Goal: Task Accomplishment & Management: Manage account settings

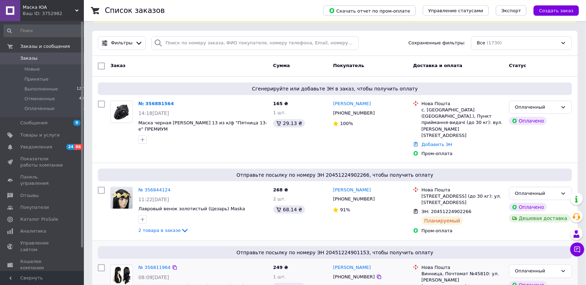
scroll to position [74, 0]
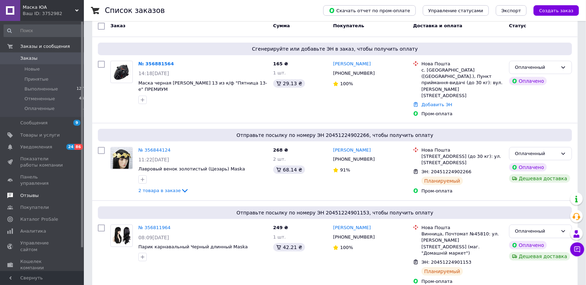
click at [39, 190] on link "Отзывы" at bounding box center [45, 196] width 91 height 12
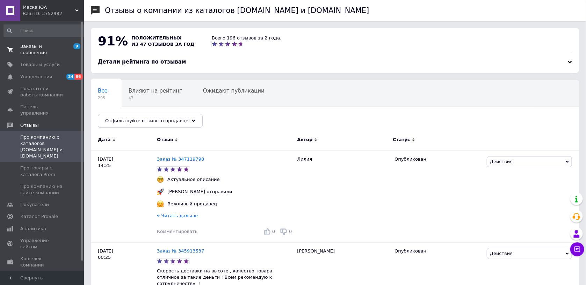
click at [40, 46] on span "Заказы и сообщения" at bounding box center [42, 49] width 44 height 13
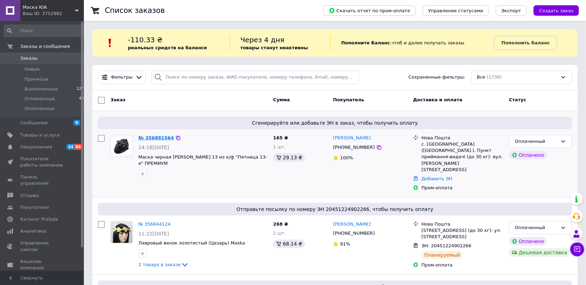
click at [157, 137] on link "№ 356881564" at bounding box center [156, 137] width 36 height 5
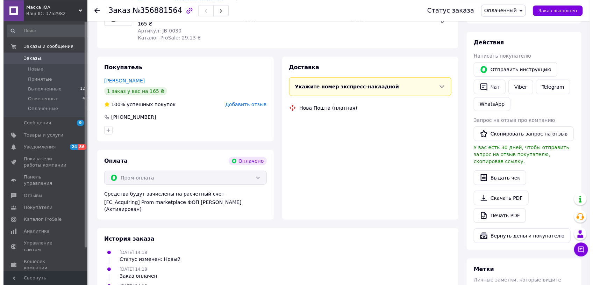
scroll to position [111, 0]
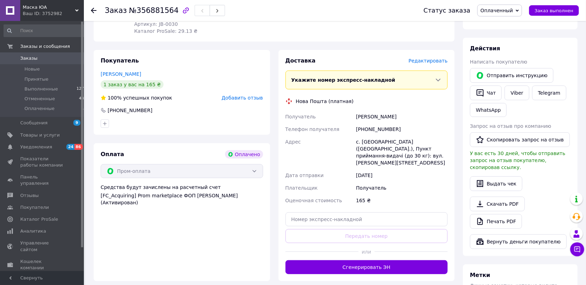
click at [435, 62] on span "Редактировать" at bounding box center [428, 61] width 39 height 6
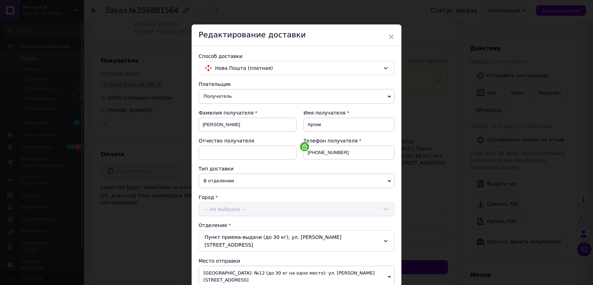
scroll to position [194, 0]
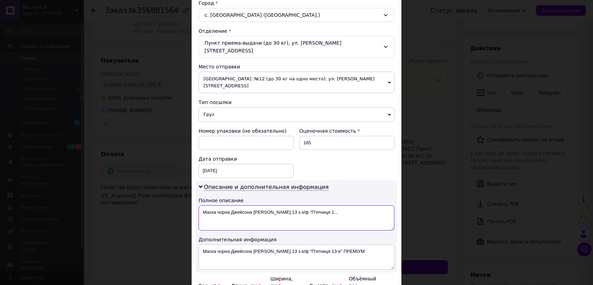
click at [320, 206] on textarea "Маска чорна Джейсона [PERSON_NAME] 13 з к/ф "П'ятниця 1..." at bounding box center [297, 218] width 196 height 25
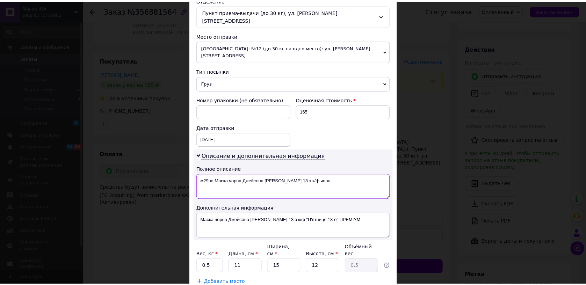
scroll to position [256, 0]
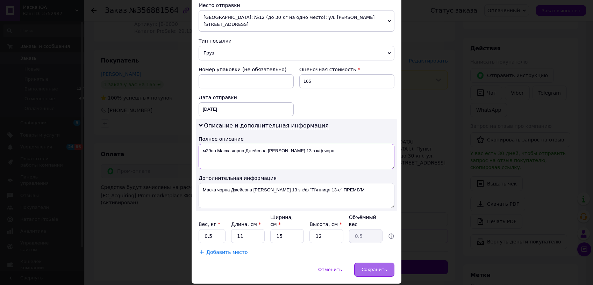
type textarea "м29по Маска чорна Джейсона [PERSON_NAME] 13 з к/ф чорн"
click at [368, 267] on span "Сохранить" at bounding box center [374, 269] width 26 height 5
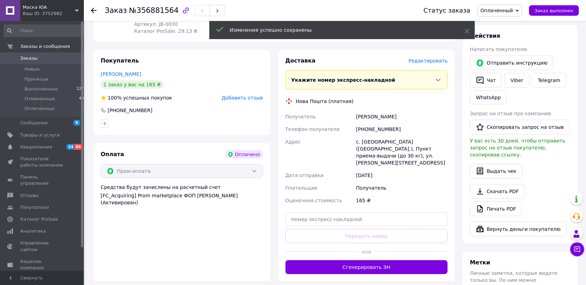
scroll to position [244, 0]
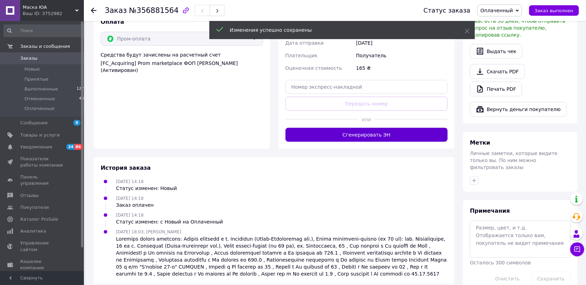
click at [396, 130] on button "Сгенерировать ЭН" at bounding box center [367, 135] width 163 height 14
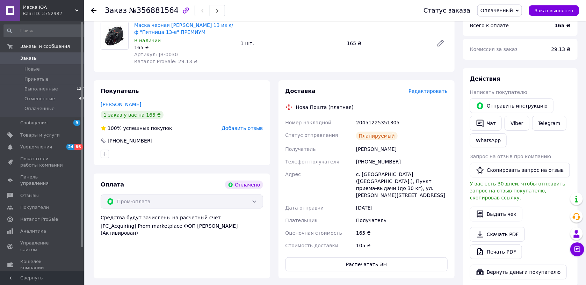
scroll to position [21, 0]
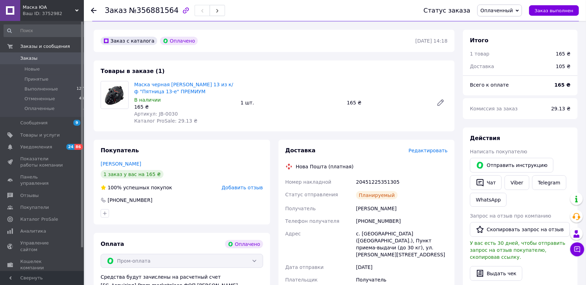
click at [60, 60] on span "Заказы" at bounding box center [42, 58] width 44 height 6
